Goal: Book appointment/travel/reservation

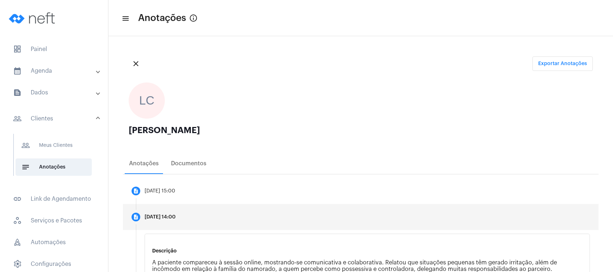
scroll to position [134, 0]
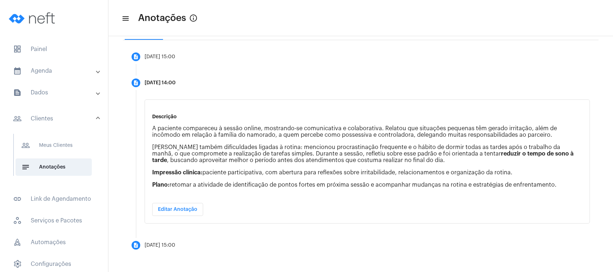
click at [84, 69] on mat-panel-title "calendar_month_outlined Agenda" at bounding box center [54, 70] width 83 height 9
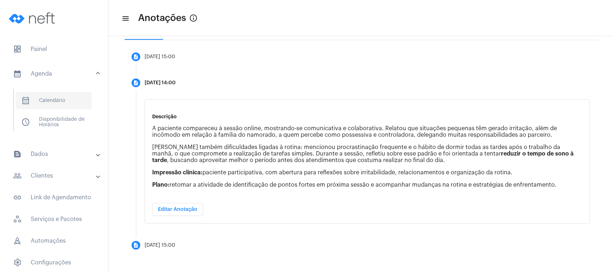
click at [72, 104] on span "calendar_month_outlined Calendário" at bounding box center [54, 100] width 76 height 17
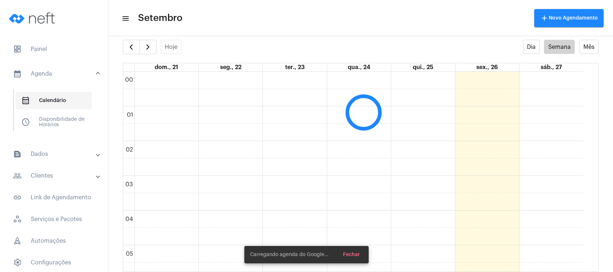
scroll to position [208, 0]
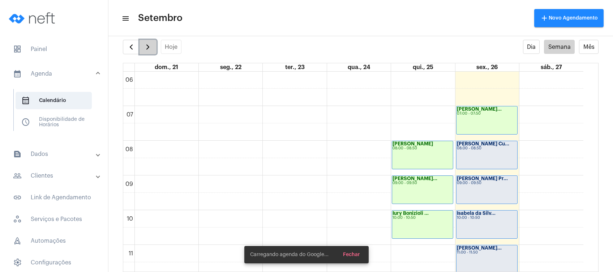
click at [150, 52] on button "button" at bounding box center [147, 47] width 17 height 14
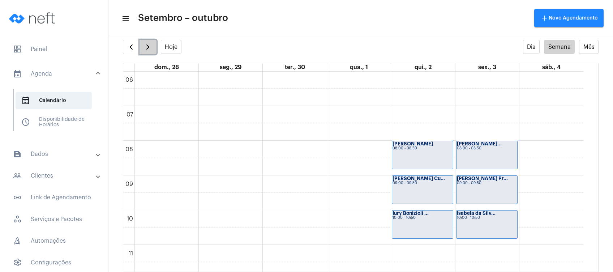
click at [150, 52] on button "button" at bounding box center [147, 47] width 17 height 14
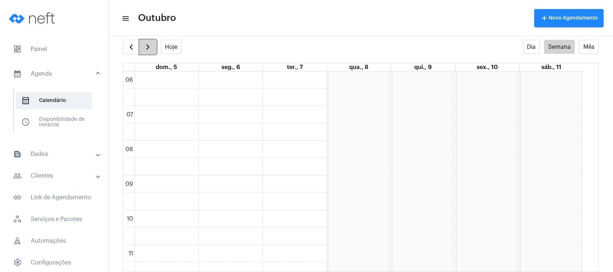
click at [149, 43] on span "button" at bounding box center [147, 47] width 9 height 9
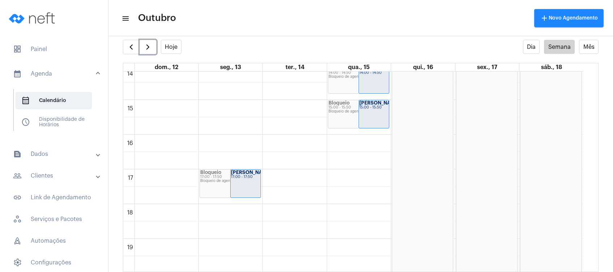
scroll to position [489, 0]
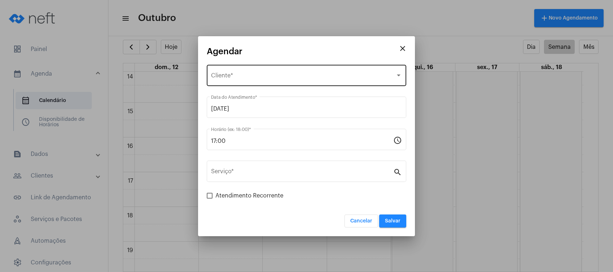
click at [288, 67] on div "Selecione o Cliente Cliente *" at bounding box center [306, 74] width 191 height 23
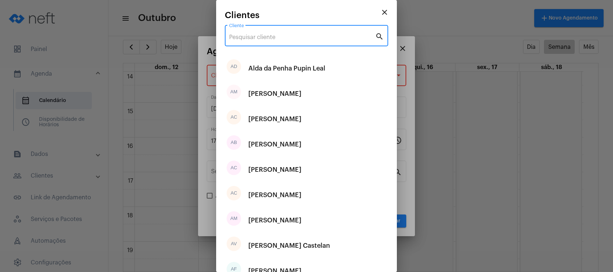
click at [312, 38] on input "Cliente" at bounding box center [302, 37] width 146 height 7
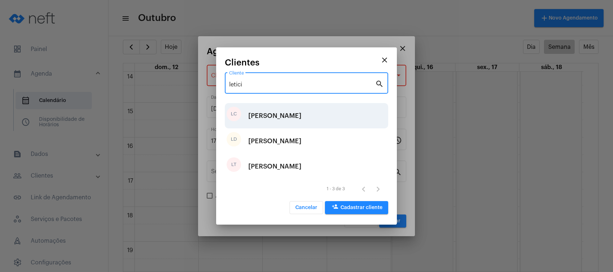
type input "letici"
click at [290, 115] on div "[PERSON_NAME]" at bounding box center [274, 116] width 53 height 22
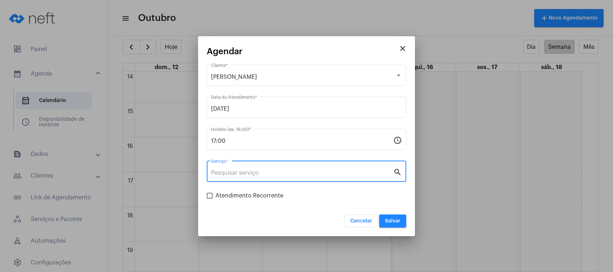
click at [270, 169] on input "Serviço *" at bounding box center [302, 172] width 182 height 7
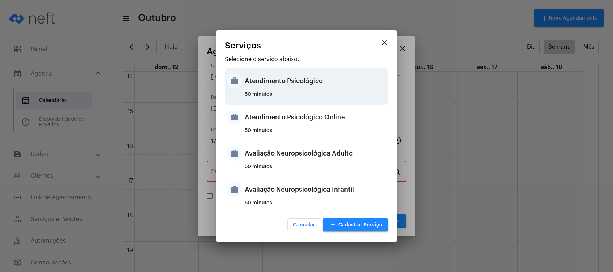
click at [316, 85] on div "Atendimento Psicológico" at bounding box center [316, 81] width 142 height 22
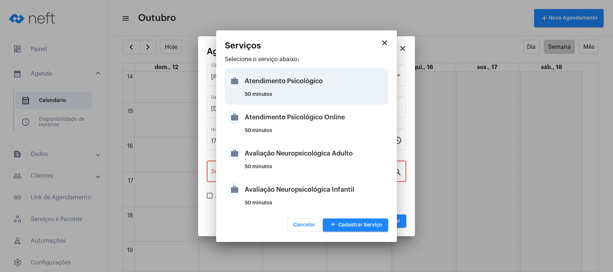
type input "Atendimento Psicológico"
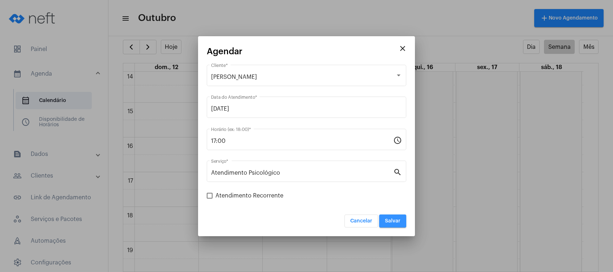
click at [387, 220] on span "Salvar" at bounding box center [393, 220] width 16 height 5
